Goal: Transaction & Acquisition: Subscribe to service/newsletter

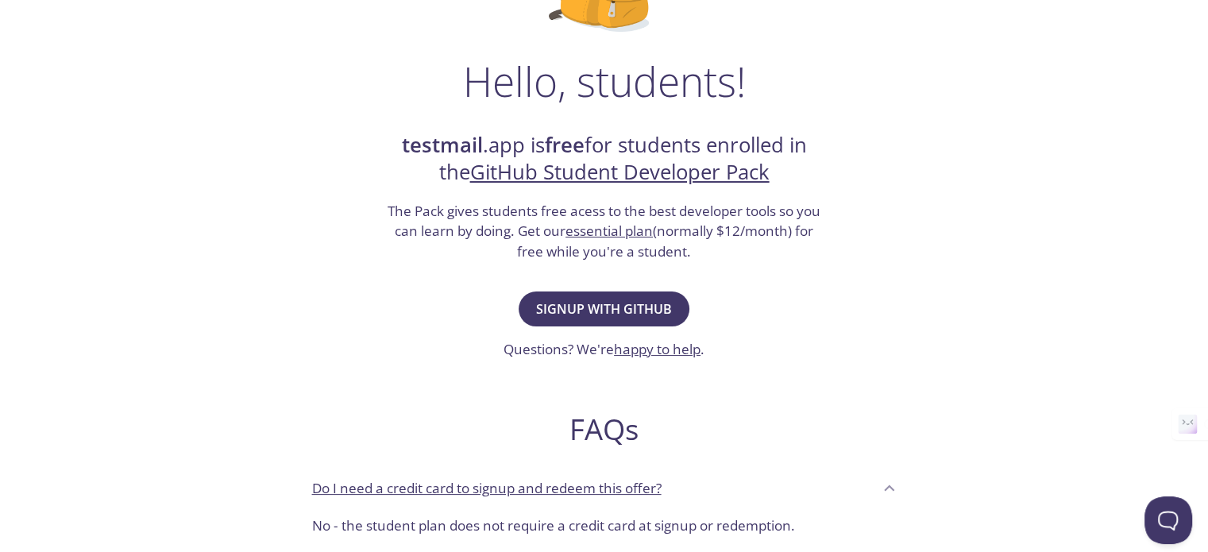
scroll to position [219, 0]
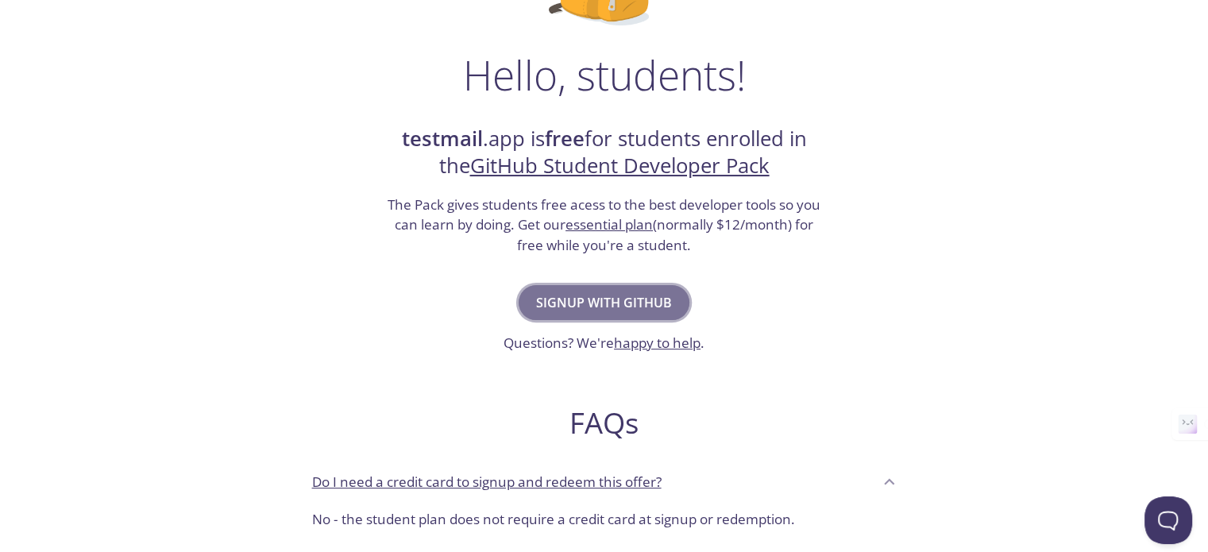
click at [615, 293] on span "Signup with GitHub" at bounding box center [604, 302] width 136 height 22
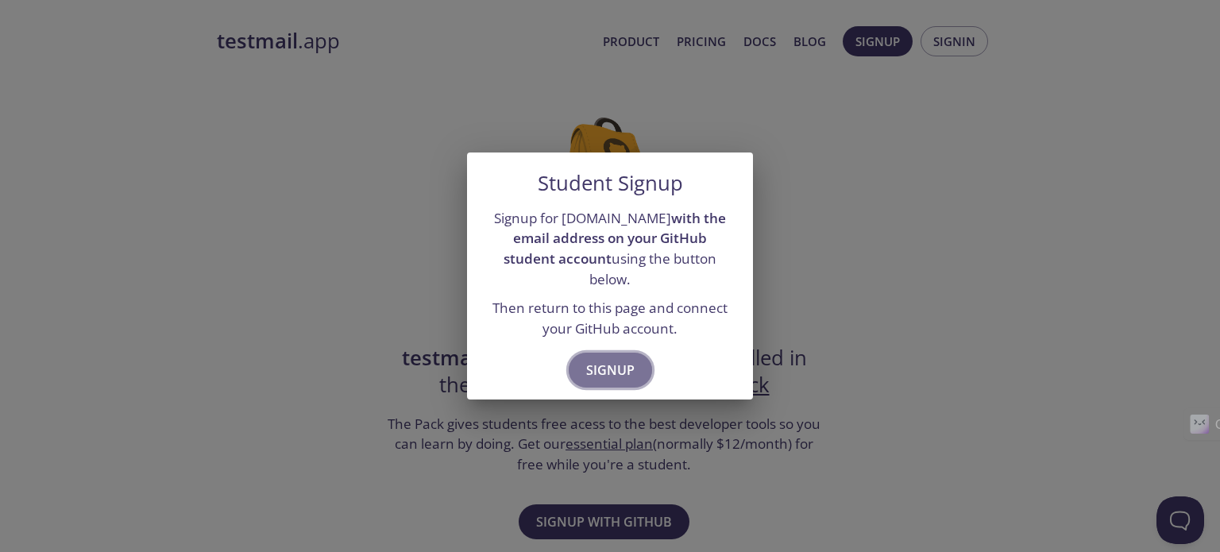
click at [615, 359] on span "Signup" at bounding box center [610, 370] width 48 height 22
click at [613, 359] on span "Signup" at bounding box center [610, 370] width 48 height 22
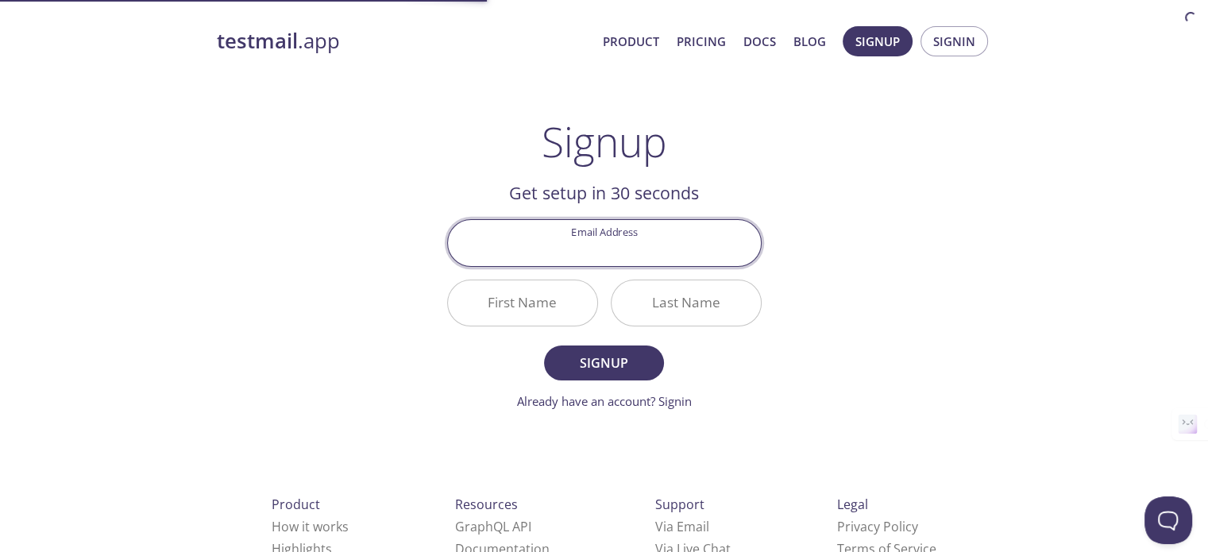
scroll to position [73, 0]
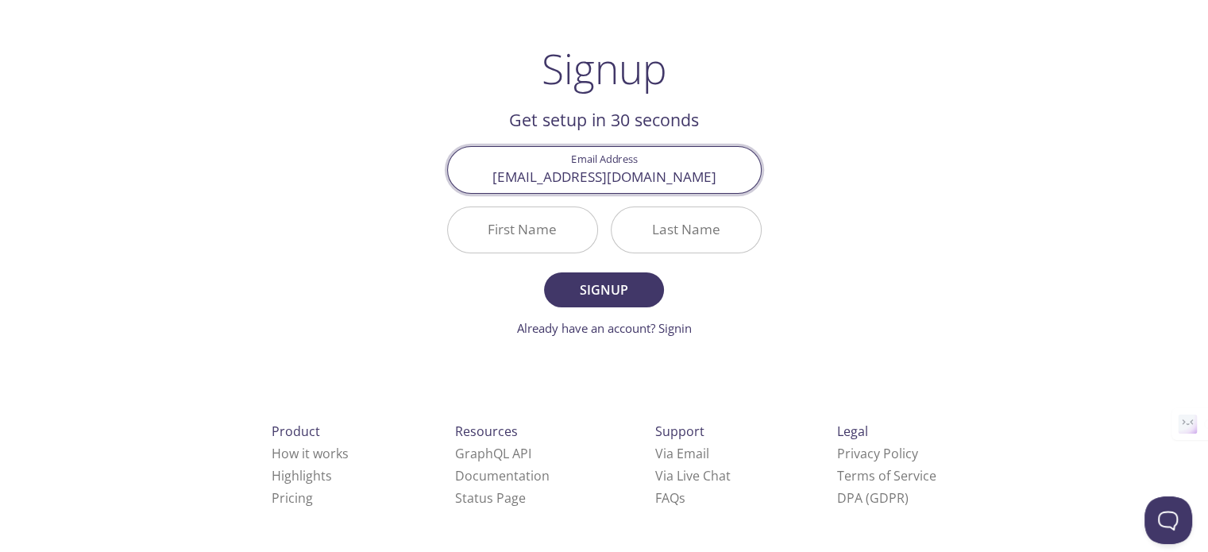
type input "[EMAIL_ADDRESS][DOMAIN_NAME]"
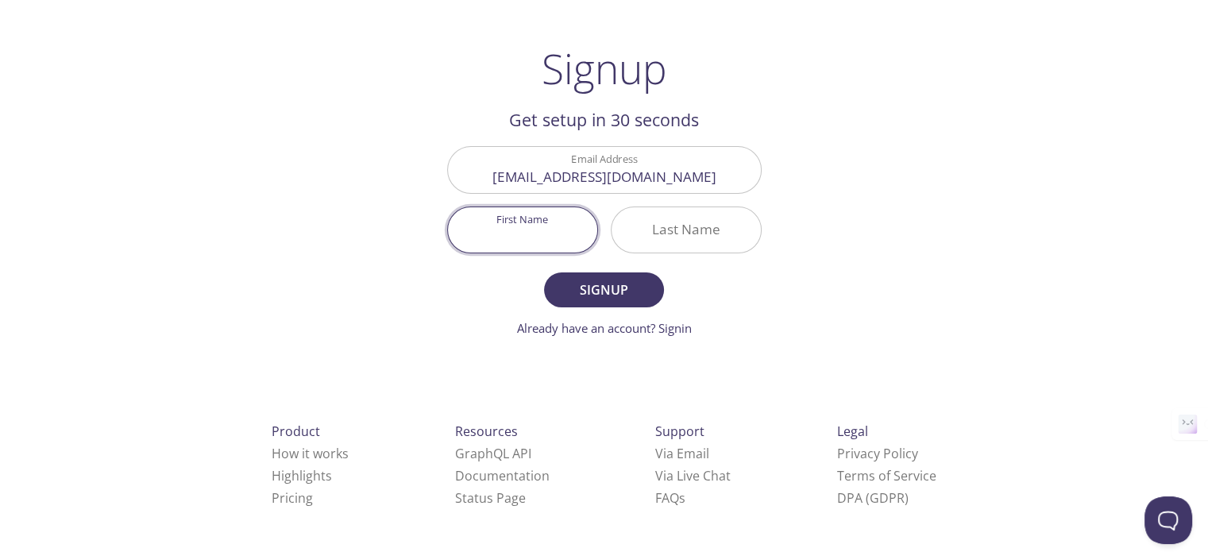
click at [492, 229] on input "First Name" at bounding box center [522, 229] width 149 height 45
type input "[PERSON_NAME]"
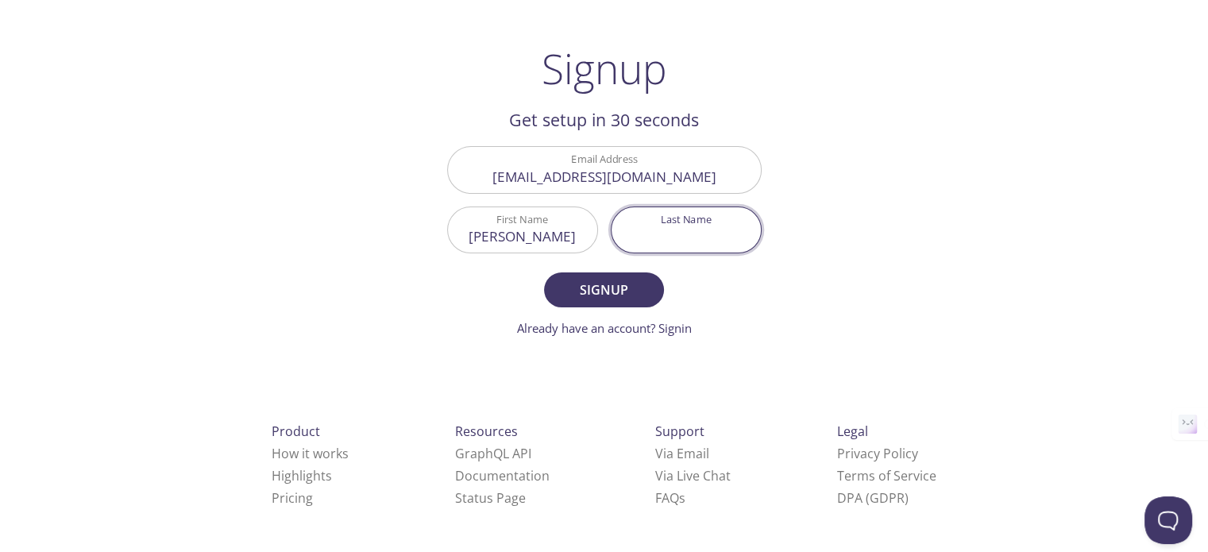
click at [683, 228] on input "Last Name" at bounding box center [685, 229] width 149 height 45
type input "m"
type input "Tyagi"
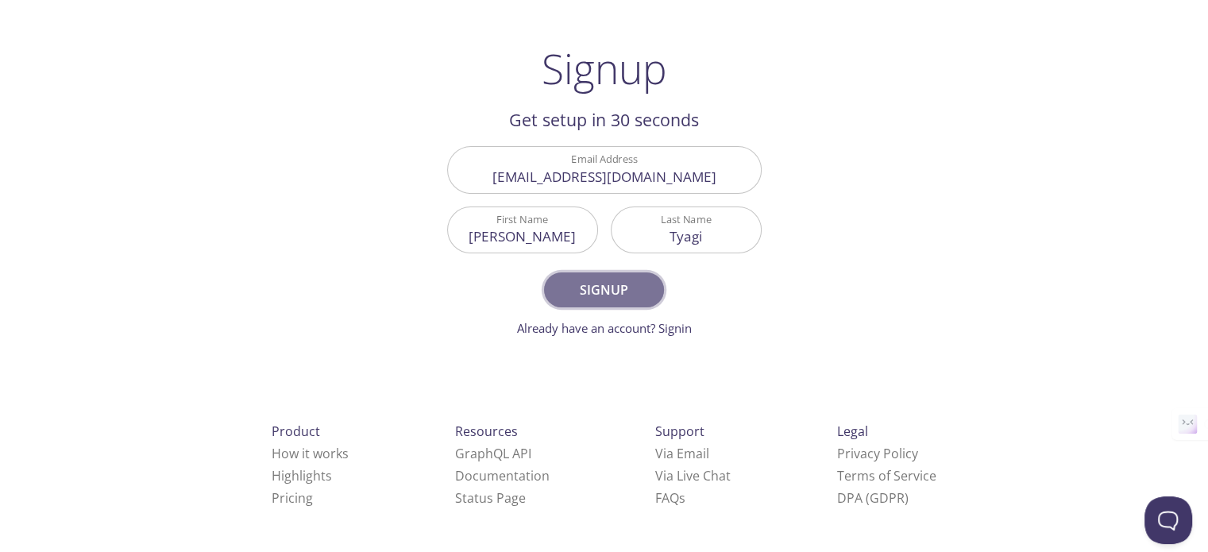
click at [626, 285] on span "Signup" at bounding box center [603, 290] width 84 height 22
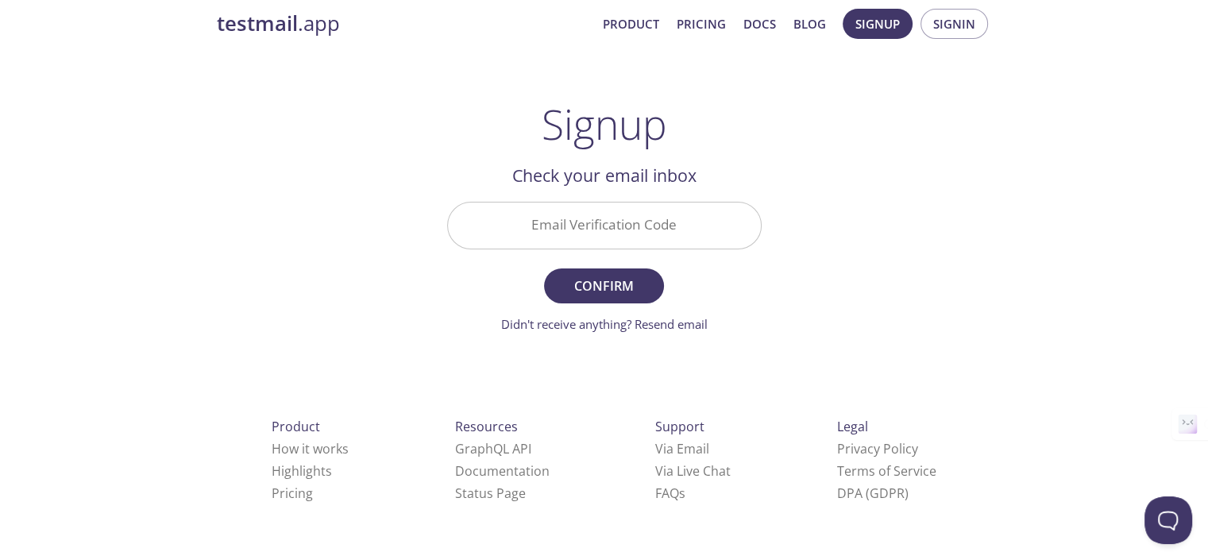
scroll to position [13, 0]
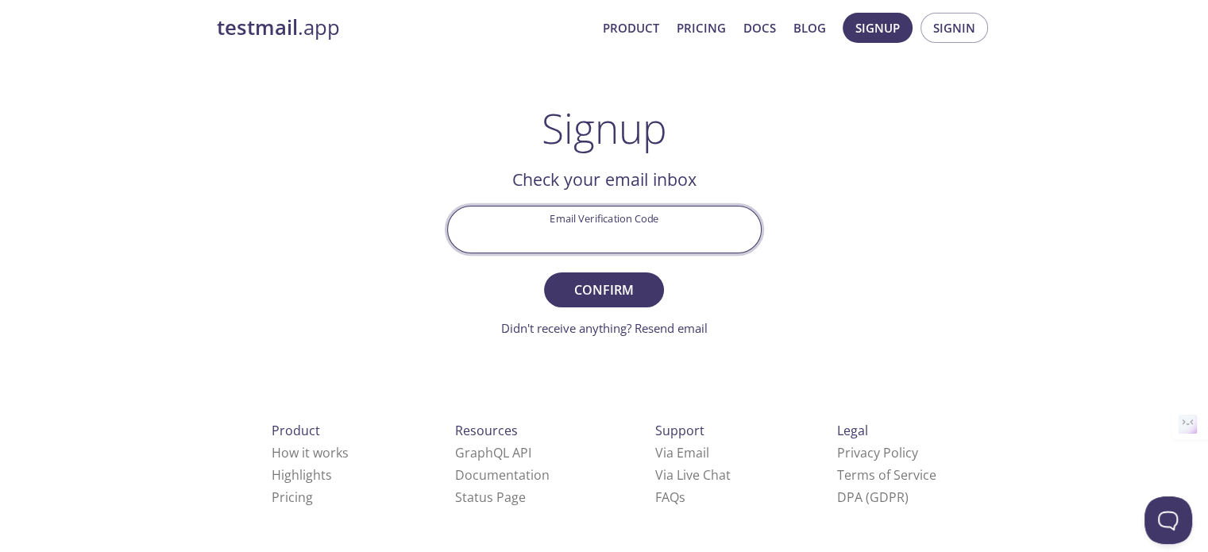
click at [646, 225] on input "Email Verification Code" at bounding box center [604, 228] width 313 height 45
type input "TBK9W5N"
click at [544, 272] on button "Confirm" at bounding box center [603, 289] width 119 height 35
